Goal: Task Accomplishment & Management: Complete application form

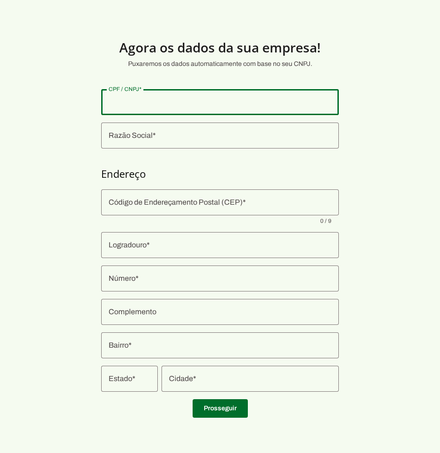
click at [232, 109] on div at bounding box center [220, 102] width 238 height 26
paste input "40.809.497/0001-08"
type input "40.809.497/0001-08"
type md-outlined-text-field "40.809.497/0001-08"
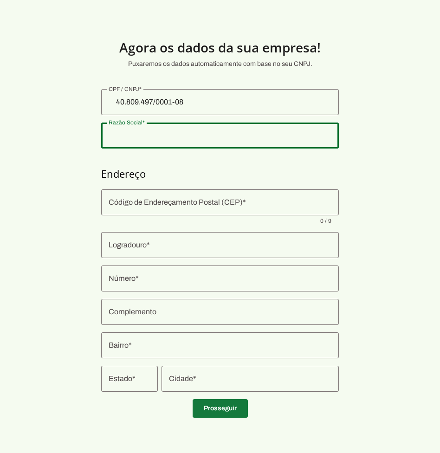
type input "[PERSON_NAME] CONSULTORIA EM TECNOLOGIA DA INFORMACAO LTDA"
type input "[GEOGRAPHIC_DATA][PERSON_NAME]"
type input "398"
type input "Apt 73"
type input "Centro"
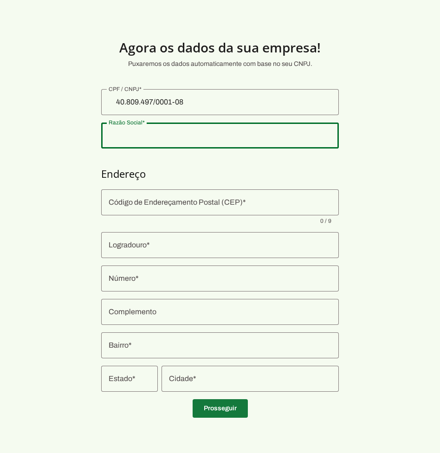
type input "[GEOGRAPHIC_DATA]"
type input "MG"
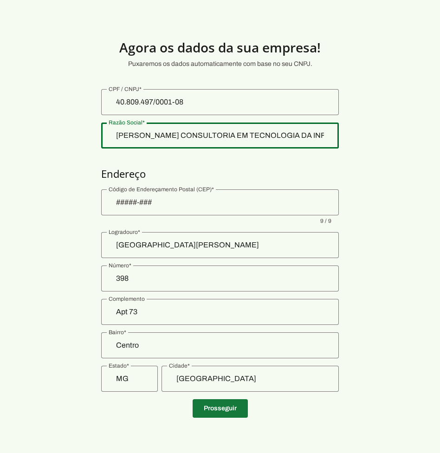
click at [212, 411] on span at bounding box center [220, 408] width 55 height 22
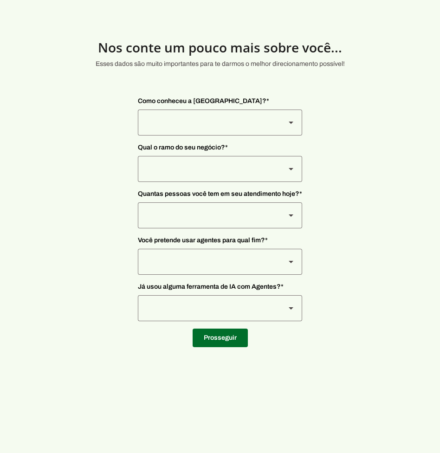
click at [226, 124] on div at bounding box center [208, 123] width 140 height 26
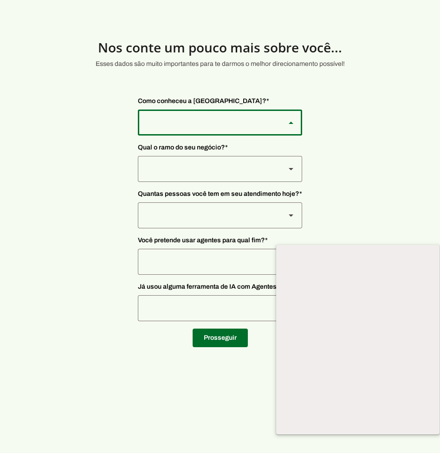
click at [284, 256] on slot at bounding box center [358, 261] width 149 height 11
type md-outlined-select "NW0Npec8Jvm64GSjAjvQ"
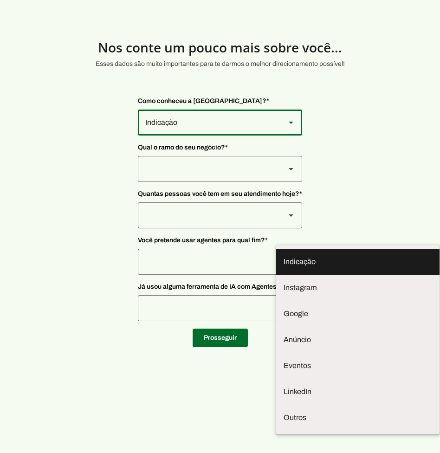
click at [225, 155] on p "Qual o ramo do seu negócio? * [GEOGRAPHIC_DATA] Tecnologia Saúde Infoprodutor P…" at bounding box center [220, 162] width 164 height 39
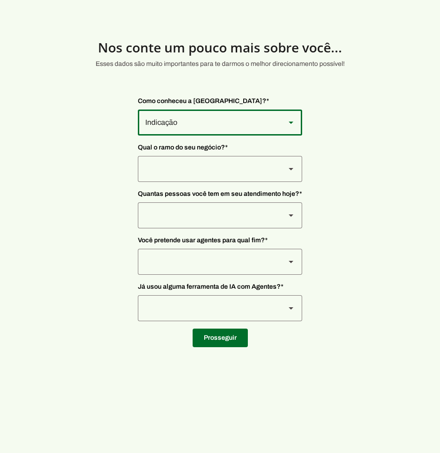
click at [225, 155] on p "Qual o ramo do seu negócio? * [GEOGRAPHIC_DATA] Tecnologia Saúde Infoprodutor P…" at bounding box center [220, 162] width 164 height 39
click at [225, 172] on div at bounding box center [208, 169] width 140 height 26
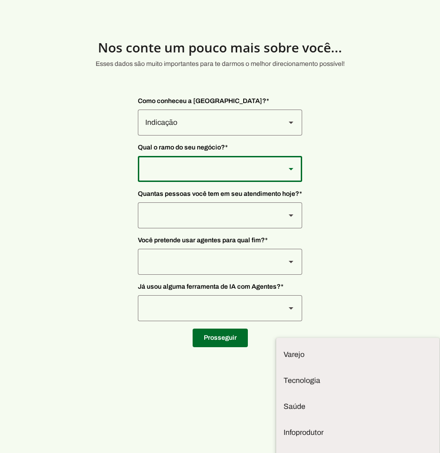
click at [225, 172] on div at bounding box center [208, 169] width 140 height 26
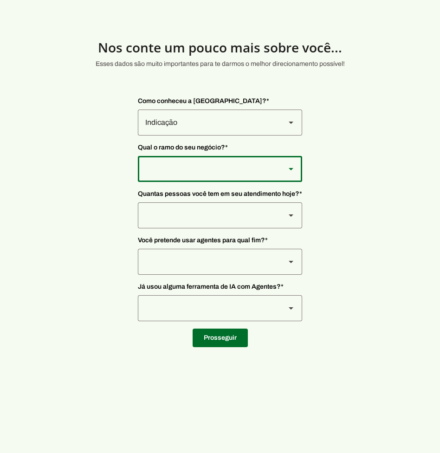
click at [225, 172] on div at bounding box center [208, 169] width 140 height 26
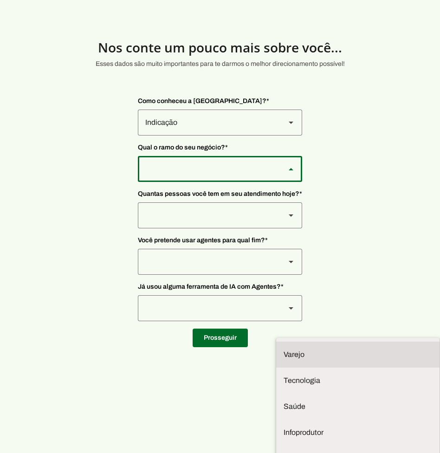
click at [284, 349] on slot at bounding box center [358, 354] width 149 height 11
type md-outlined-select "8jF4X7Lv6TKjTeZ7ZbgY"
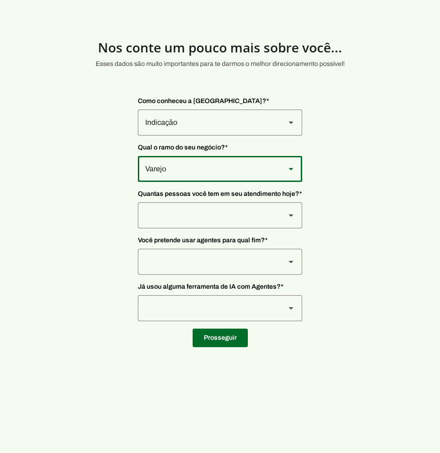
click at [218, 225] on div at bounding box center [208, 215] width 140 height 26
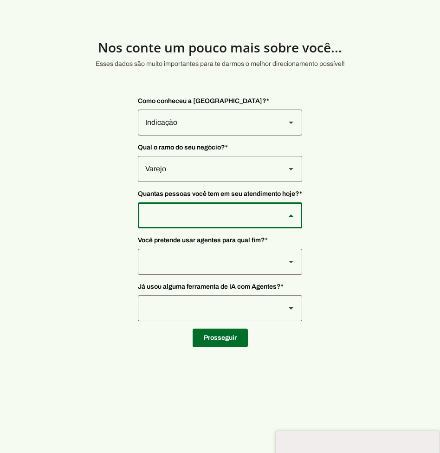
click at [276, 435] on md-item "De 0 a 3" at bounding box center [357, 448] width 163 height 26
type md-outlined-select "yHmeUixsC5IlBgFUkJwN"
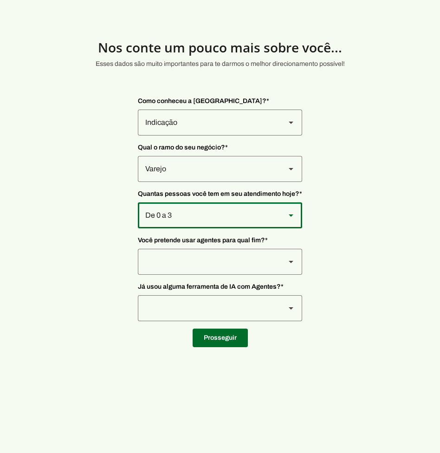
click at [220, 284] on span "Já usou alguma ferramenta de IA com Agentes? *" at bounding box center [220, 286] width 164 height 9
click at [227, 266] on div at bounding box center [208, 262] width 140 height 26
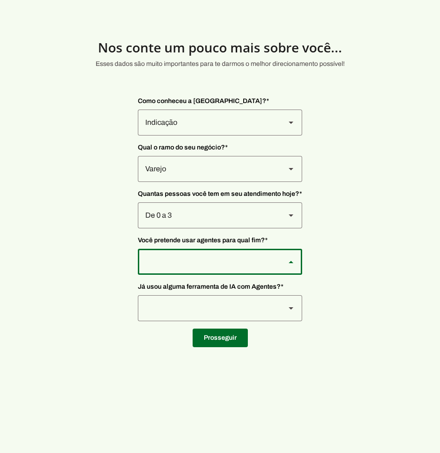
type md-outlined-select "F7ie3OCOKWbmhu0VXrjC"
click at [220, 313] on div at bounding box center [208, 308] width 140 height 26
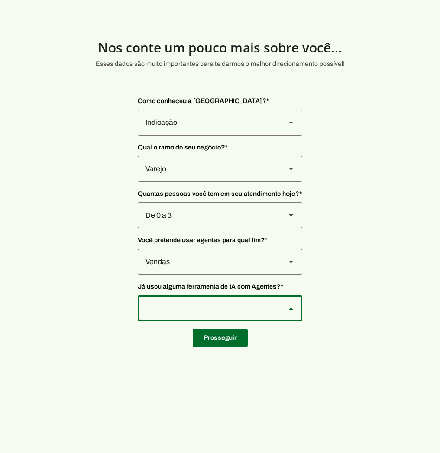
type md-outlined-select "VW4vzTVOoC6mj29ueI2H"
click at [226, 339] on span at bounding box center [220, 338] width 55 height 22
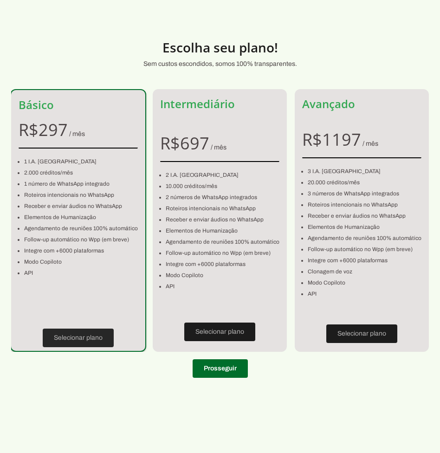
click at [70, 342] on span at bounding box center [78, 338] width 71 height 22
type input "[GEOGRAPHIC_DATA][PERSON_NAME]"
type input "398"
type input "Apt 73"
type input "Centro"
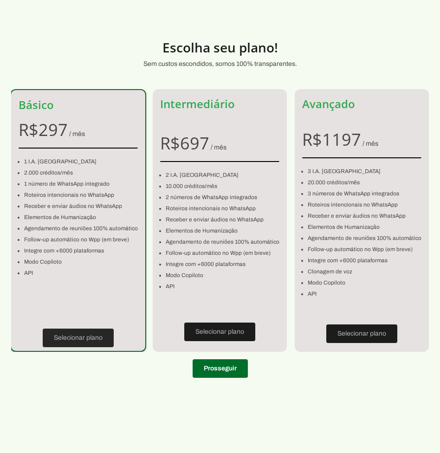
type input "[GEOGRAPHIC_DATA]"
type input "MG"
type input "[PHONE_NUMBER]"
